Goal: Answer question/provide support: Answer question/provide support

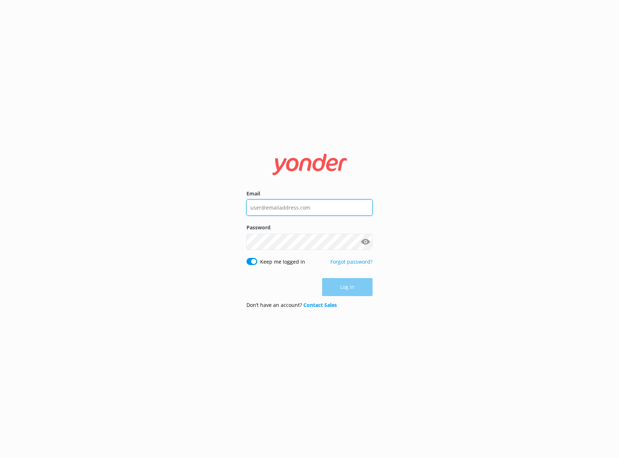
type input "[EMAIL_ADDRESS][DOMAIN_NAME]"
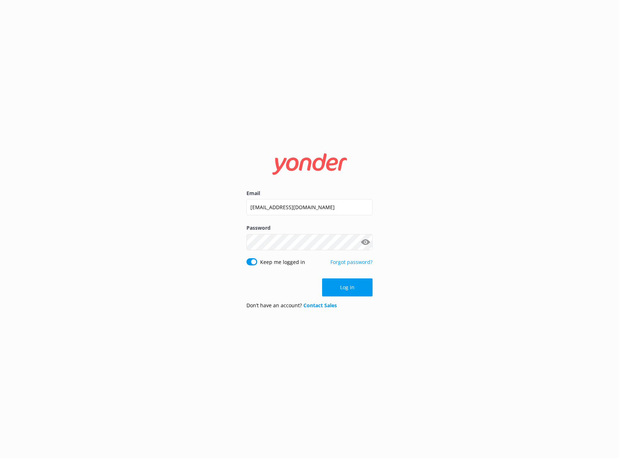
click at [354, 290] on div "Log in" at bounding box center [309, 287] width 126 height 18
click at [355, 287] on button "Log in" at bounding box center [347, 287] width 50 height 18
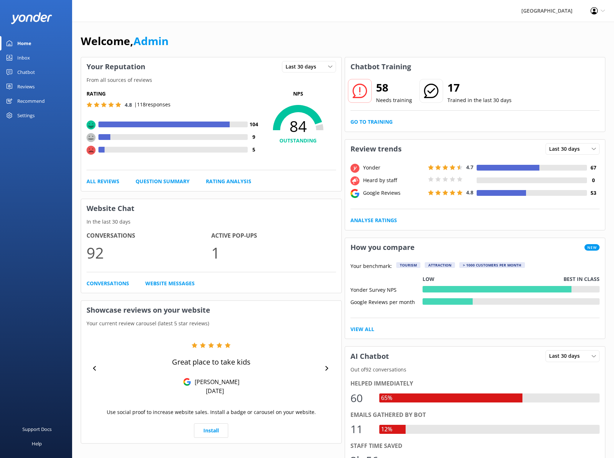
click at [32, 70] on div "Chatbot" at bounding box center [26, 72] width 18 height 14
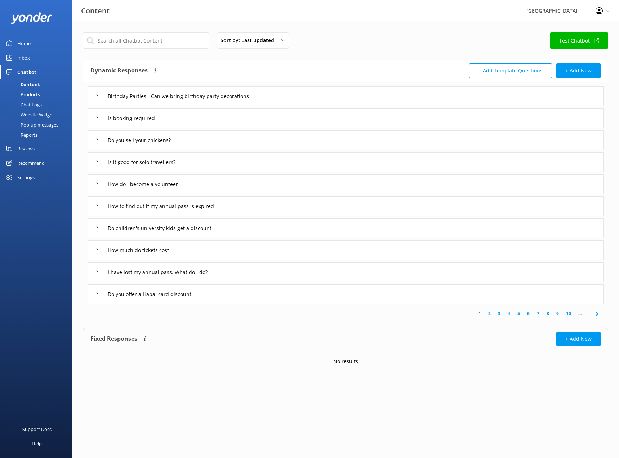
click at [25, 59] on div "Inbox" at bounding box center [23, 57] width 13 height 14
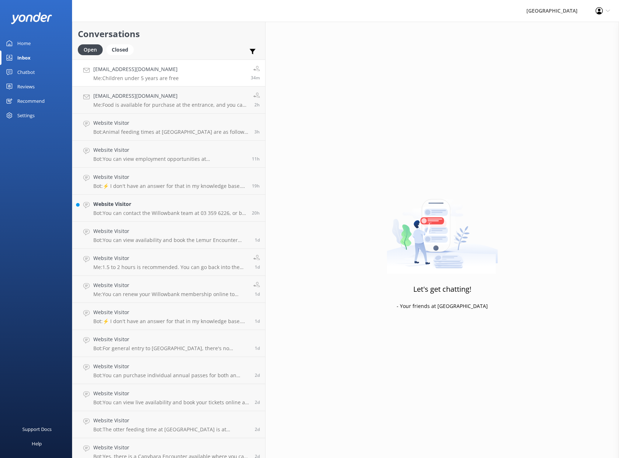
click at [137, 76] on p "Me: Children under 5 years are free" at bounding box center [135, 78] width 85 height 6
